Goal: Task Accomplishment & Management: Manage account settings

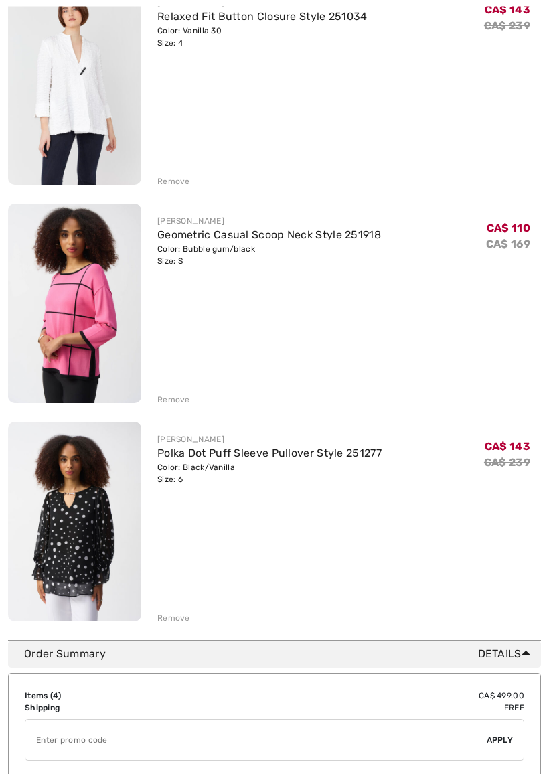
scroll to position [432, 0]
click at [175, 187] on div "JOSEPH RIBKOFF Casual V-Neck Pullover Style 251925 Color: Radiant red Size: S F…" at bounding box center [274, 194] width 533 height 857
click at [171, 187] on div "JOSEPH RIBKOFF Casual V-Neck Pullover Style 251925 Color: Radiant red Size: S F…" at bounding box center [274, 194] width 533 height 857
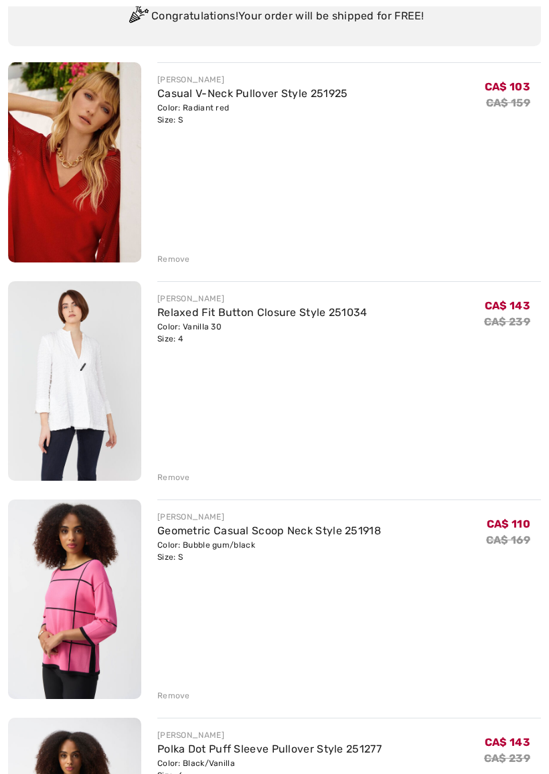
scroll to position [136, 0]
click at [171, 487] on div "JOSEPH RIBKOFF Casual V-Neck Pullover Style 251925 Color: Radiant red Size: S F…" at bounding box center [274, 490] width 533 height 857
click at [174, 483] on div "JOSEPH RIBKOFF Casual V-Neck Pullover Style 251925 Color: Radiant red Size: S F…" at bounding box center [274, 490] width 533 height 857
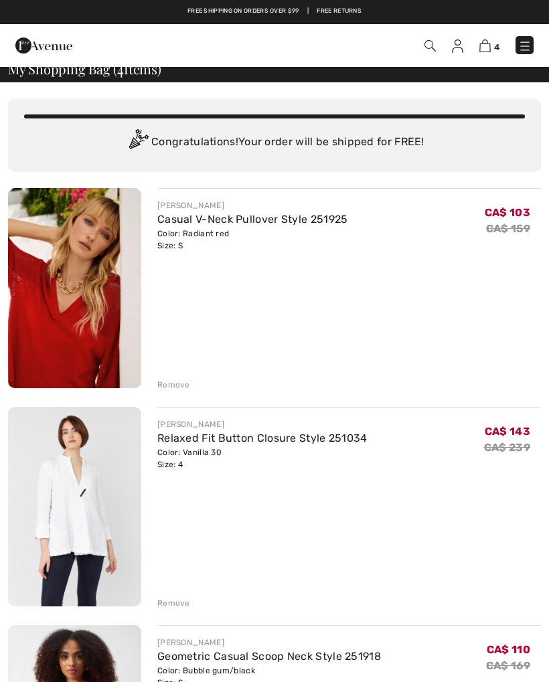
scroll to position [0, 0]
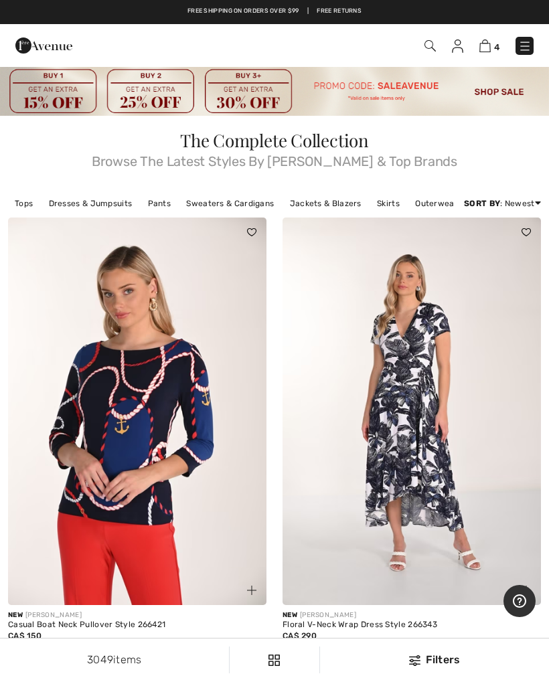
click at [487, 49] on img at bounding box center [484, 45] width 11 height 13
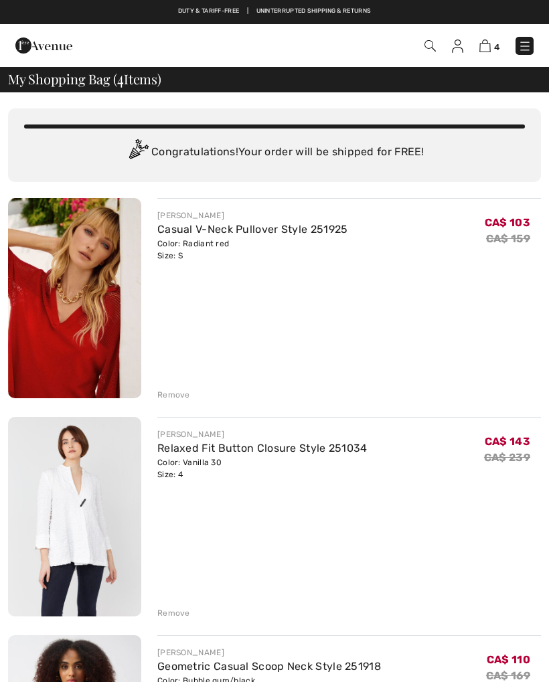
click at [180, 602] on div "JOSEPH RIBKOFF Relaxed Fit Button Closure Style 251034 Color: Vanilla 30 Size: …" at bounding box center [349, 518] width 384 height 203
click at [453, 51] on img at bounding box center [457, 45] width 11 height 13
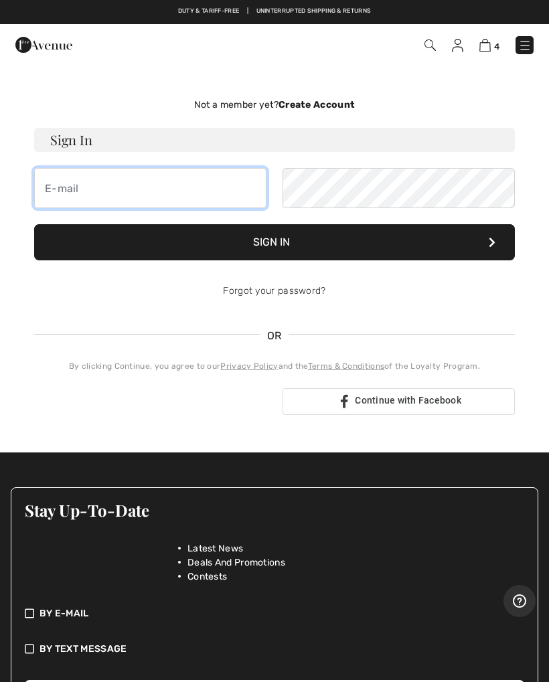
click at [145, 189] on input "email" at bounding box center [150, 188] width 232 height 40
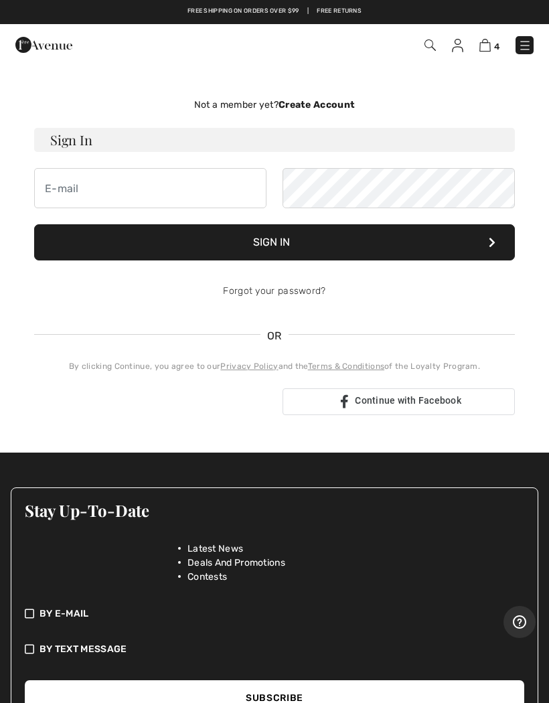
click at [422, 243] on button "Sign In" at bounding box center [274, 242] width 481 height 36
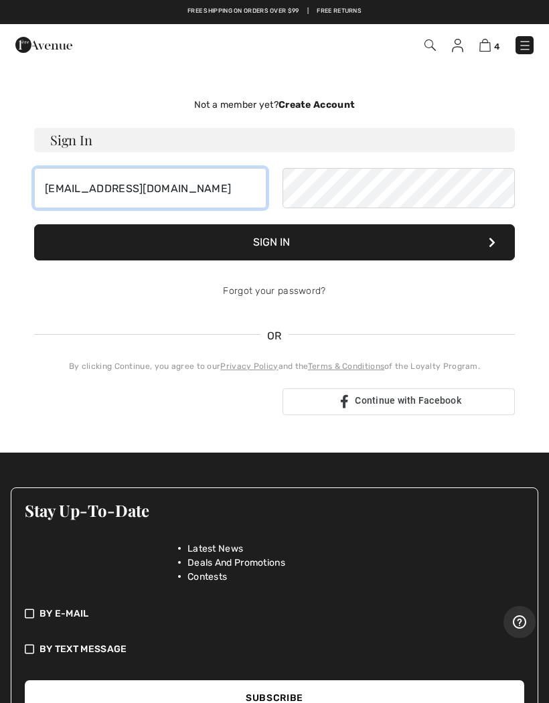
type input "melittaaustin@gmail.com"
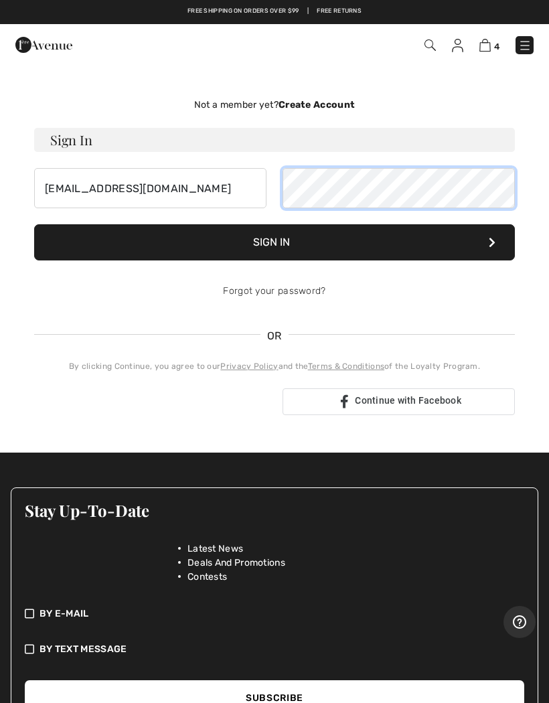
click at [426, 242] on button "Sign In" at bounding box center [274, 242] width 481 height 36
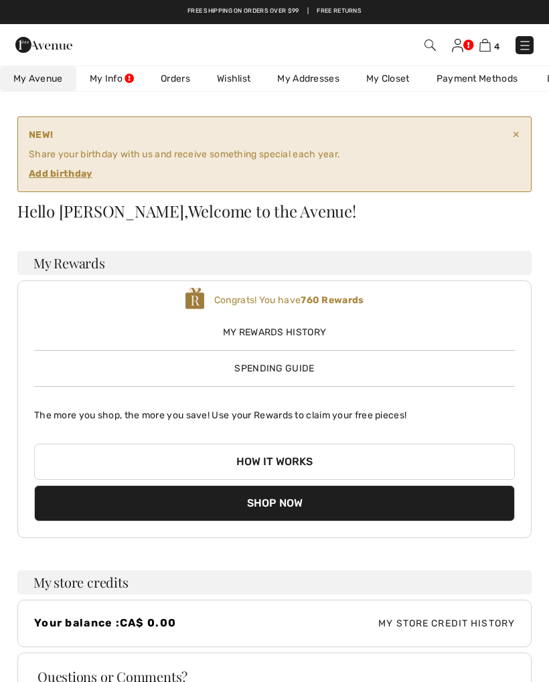
click at [490, 47] on img at bounding box center [484, 45] width 11 height 13
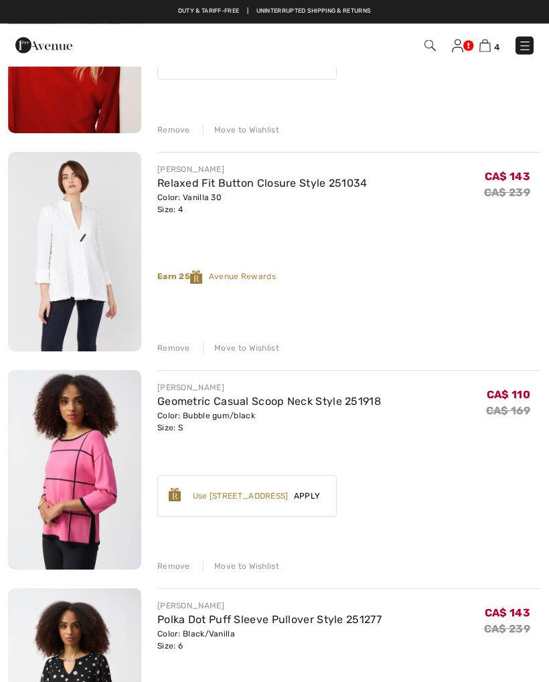
click at [171, 352] on div "Remove" at bounding box center [173, 349] width 33 height 12
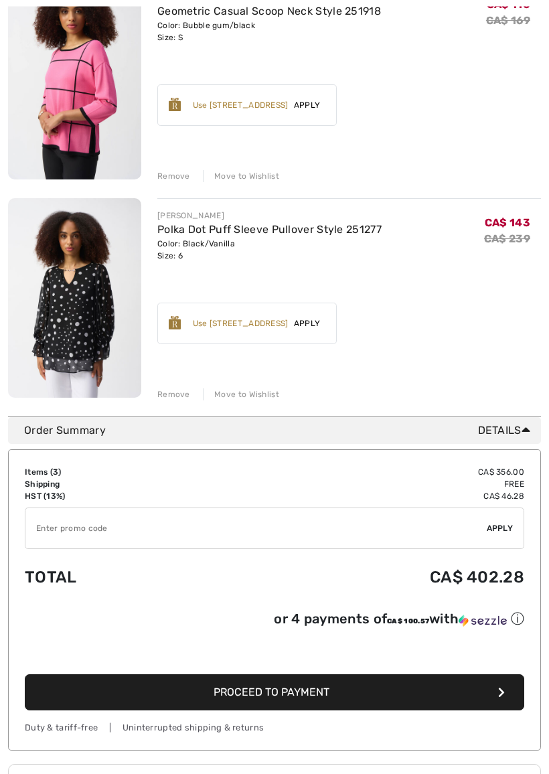
scroll to position [437, 0]
click at [92, 527] on input "TEXT" at bounding box center [255, 528] width 461 height 40
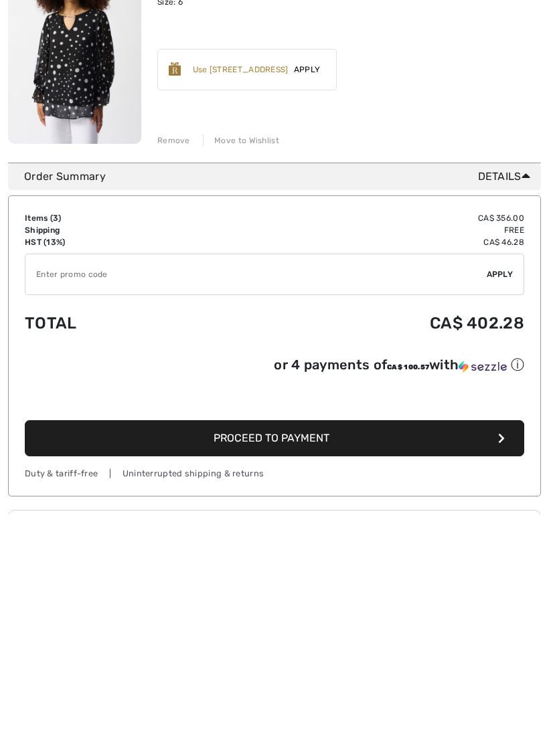
scroll to position [499, 0]
type input "SALEAVENUE"
click at [501, 461] on span "Apply" at bounding box center [500, 467] width 27 height 12
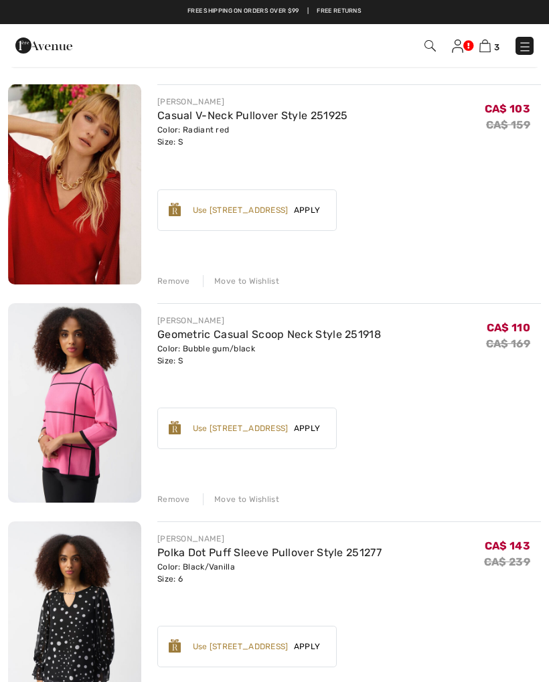
scroll to position [112, 0]
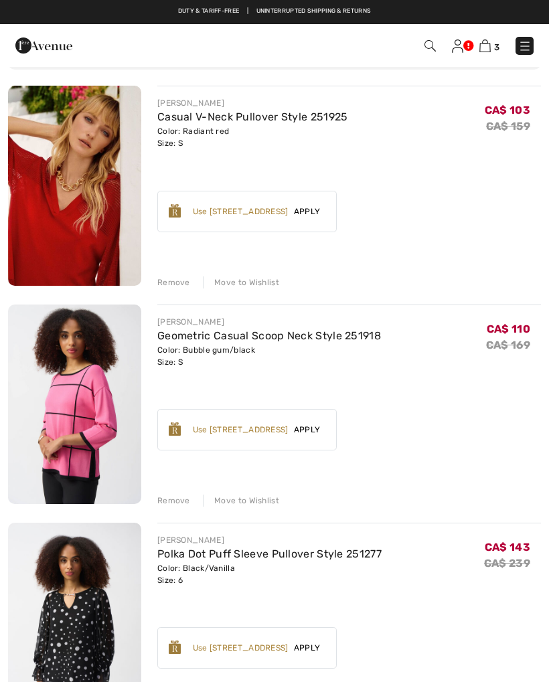
click at [459, 50] on img at bounding box center [457, 45] width 11 height 13
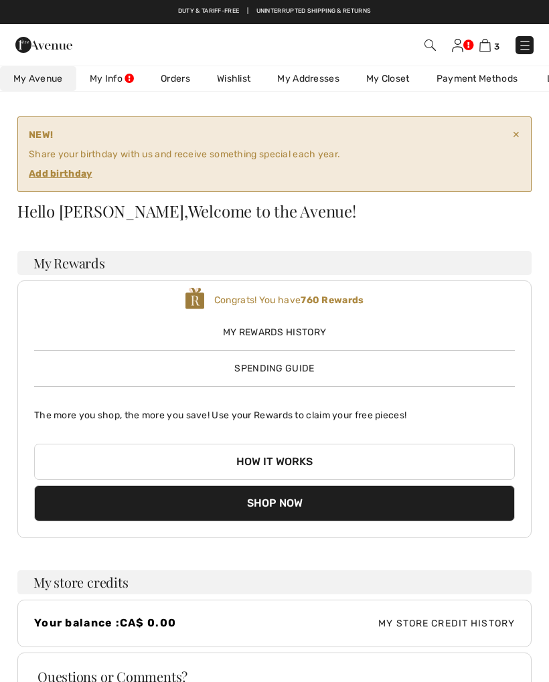
click at [74, 177] on ins "Add birthday" at bounding box center [61, 173] width 64 height 11
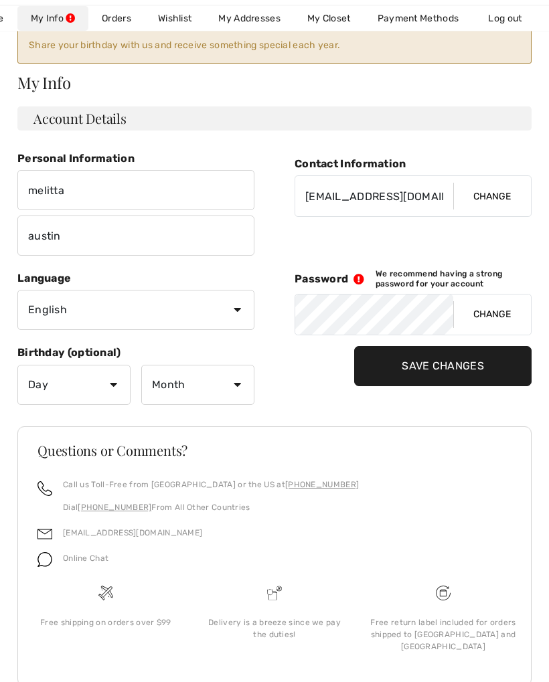
scroll to position [134, 0]
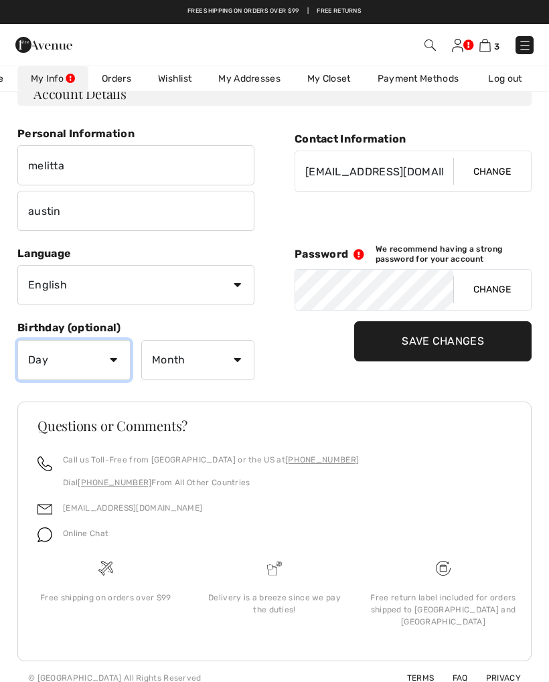
click at [118, 358] on select "Day 1 2 3 4 5 6 7 8 9 10 11 12 13 14 15 16 17 18 19 20 21 22 23 24 25 26 27 28 …" at bounding box center [73, 360] width 113 height 40
select select "21"
click at [238, 363] on select "Month January February March April May June July August September October Novem…" at bounding box center [197, 360] width 113 height 40
select select "1"
click at [471, 341] on input "Save Changes" at bounding box center [442, 341] width 177 height 40
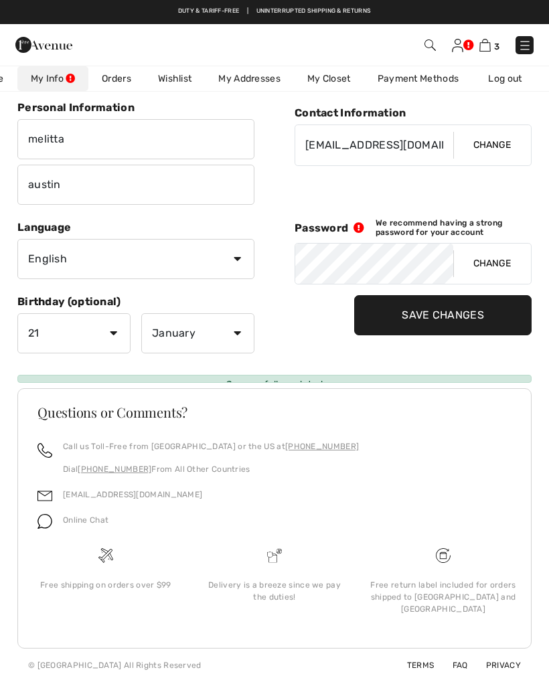
scroll to position [91, 0]
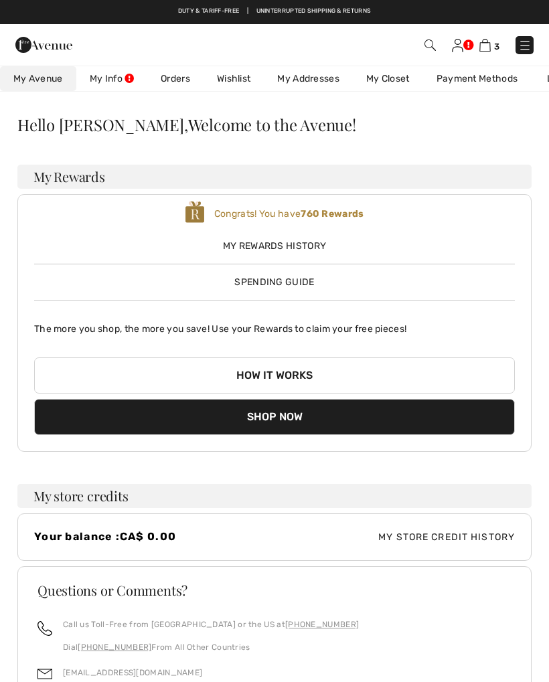
click at [488, 47] on img at bounding box center [484, 45] width 11 height 13
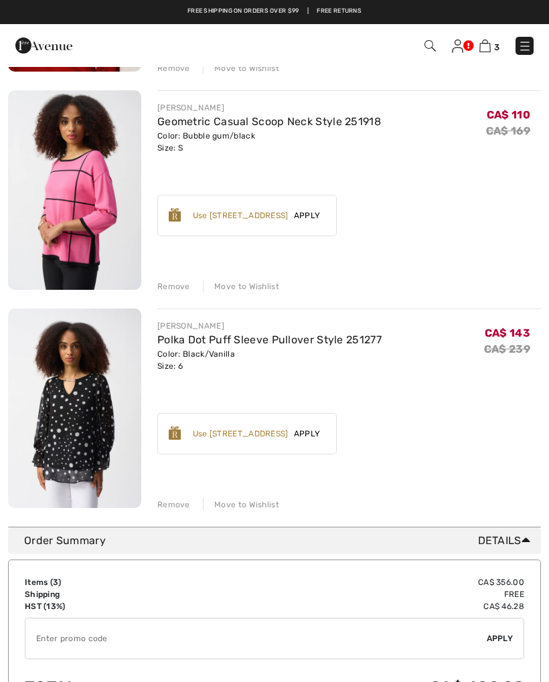
scroll to position [323, 0]
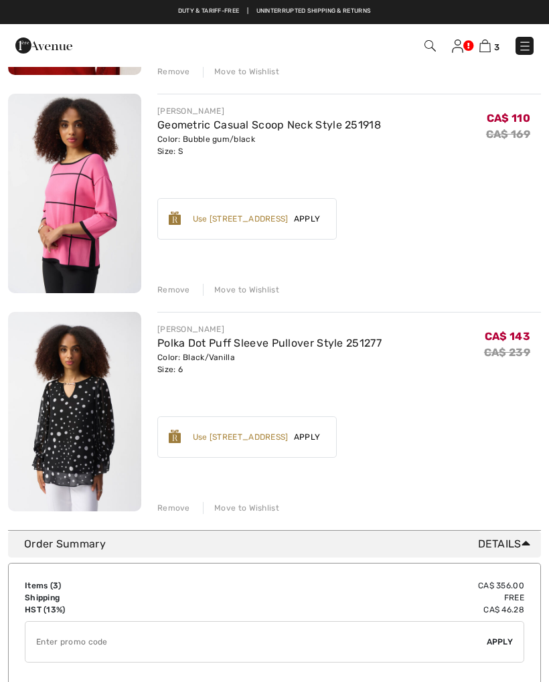
click at [315, 435] on span "Apply" at bounding box center [306, 437] width 37 height 12
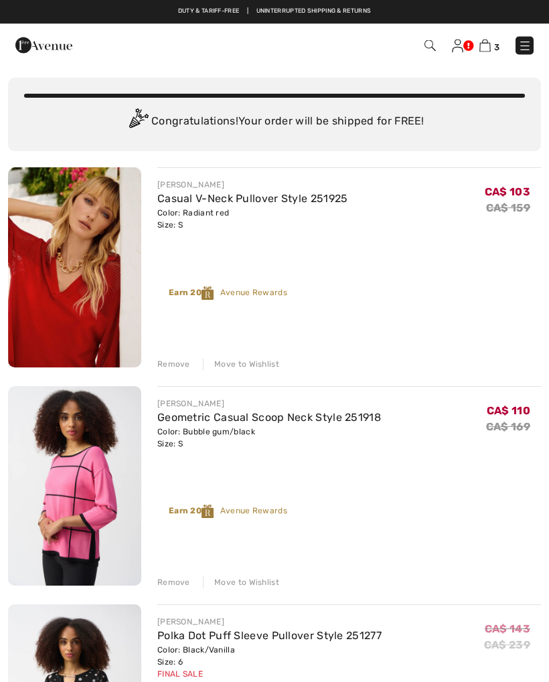
scroll to position [31, 0]
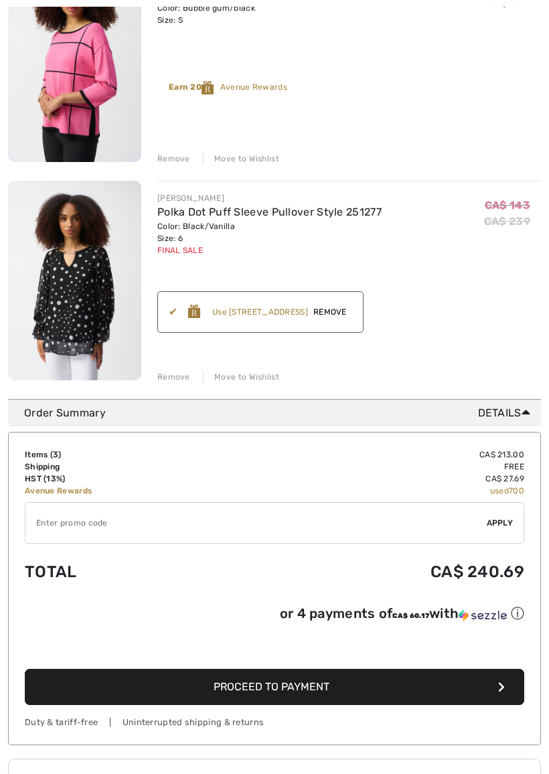
click at [145, 525] on input "TEXT" at bounding box center [255, 523] width 461 height 40
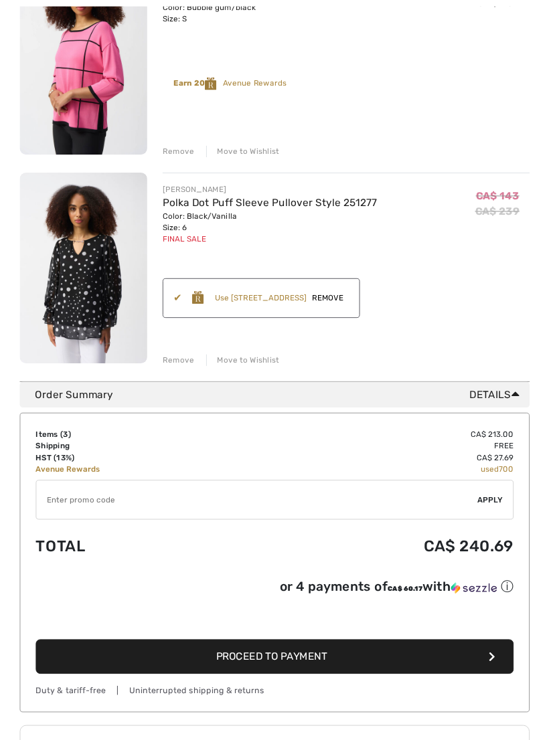
scroll to position [511, 0]
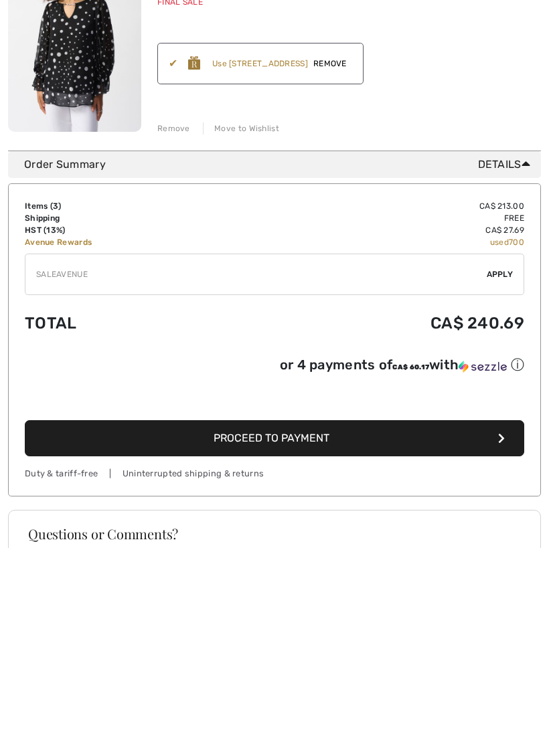
type input "SALEAVENUE"
click at [503, 461] on span "Apply" at bounding box center [500, 467] width 27 height 12
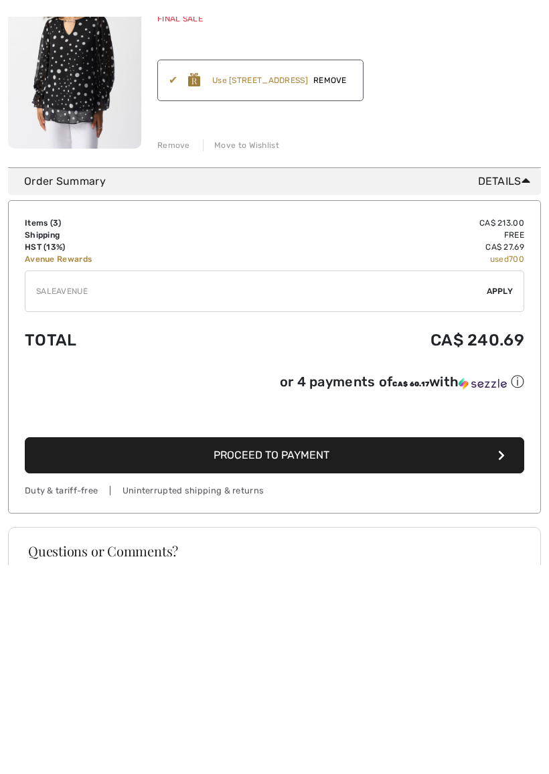
scroll to position [703, 0]
